Goal: Check status: Check status

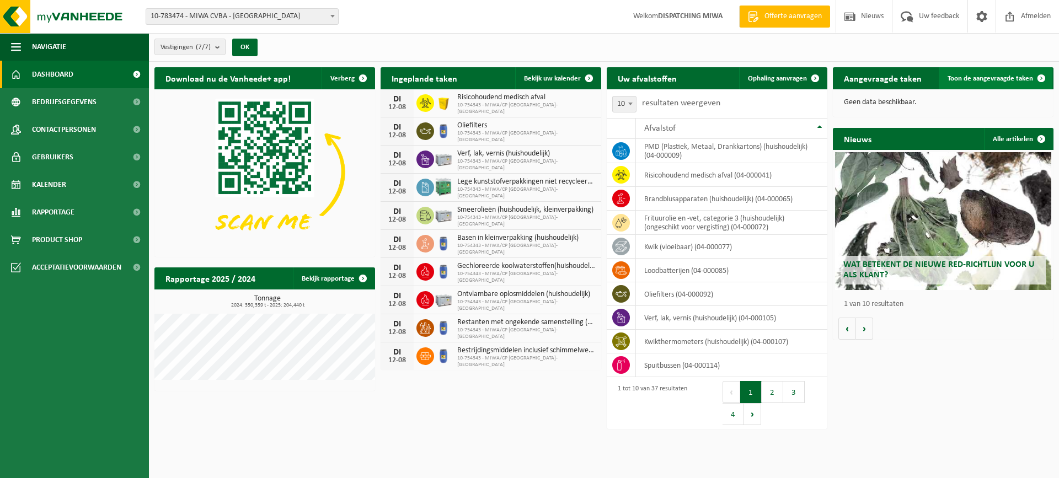
click at [955, 79] on span "Toon de aangevraagde taken" at bounding box center [991, 78] width 86 height 7
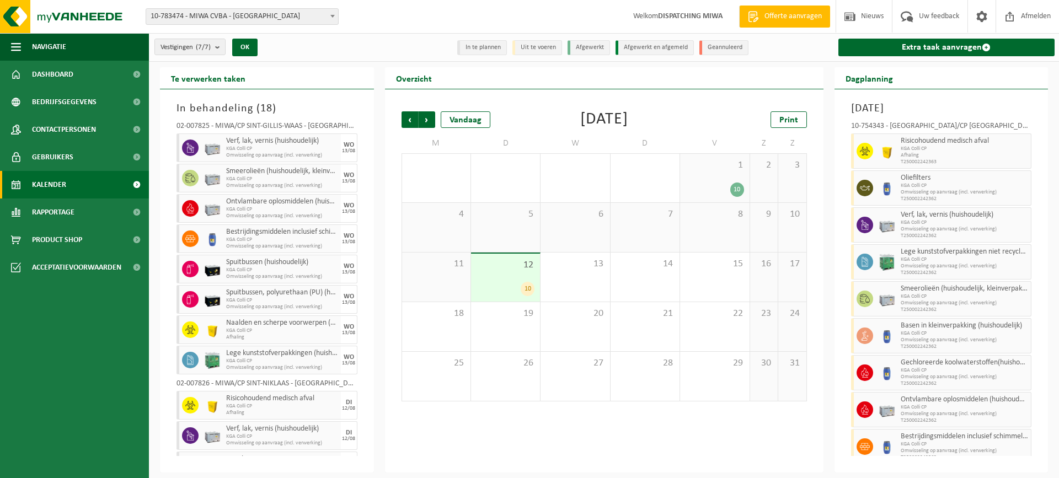
click at [530, 288] on div "10" at bounding box center [528, 289] width 14 height 14
click at [428, 121] on span "Volgende" at bounding box center [427, 119] width 17 height 17
click at [413, 120] on span "Vorige" at bounding box center [410, 119] width 17 height 17
